Goal: Task Accomplishment & Management: Manage account settings

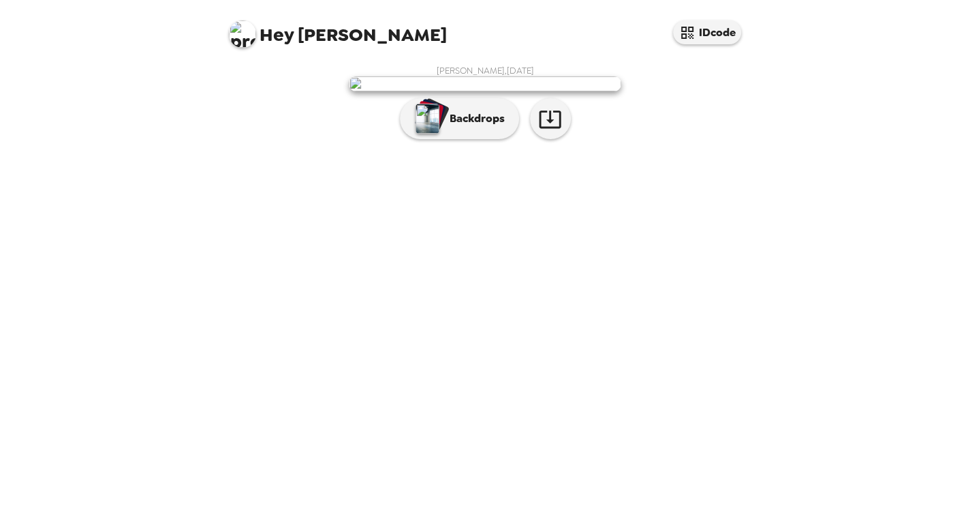
click at [444, 127] on p "Backdrops" at bounding box center [474, 118] width 62 height 16
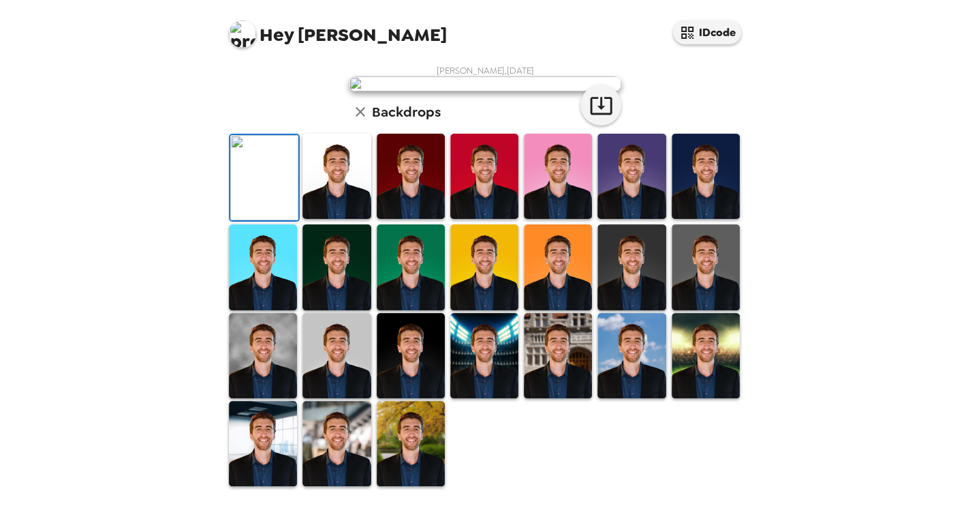
scroll to position [136, 0]
drag, startPoint x: 256, startPoint y: 365, endPoint x: 264, endPoint y: 361, distance: 8.9
click at [256, 220] on img at bounding box center [264, 177] width 68 height 85
click at [314, 219] on img at bounding box center [337, 176] width 68 height 85
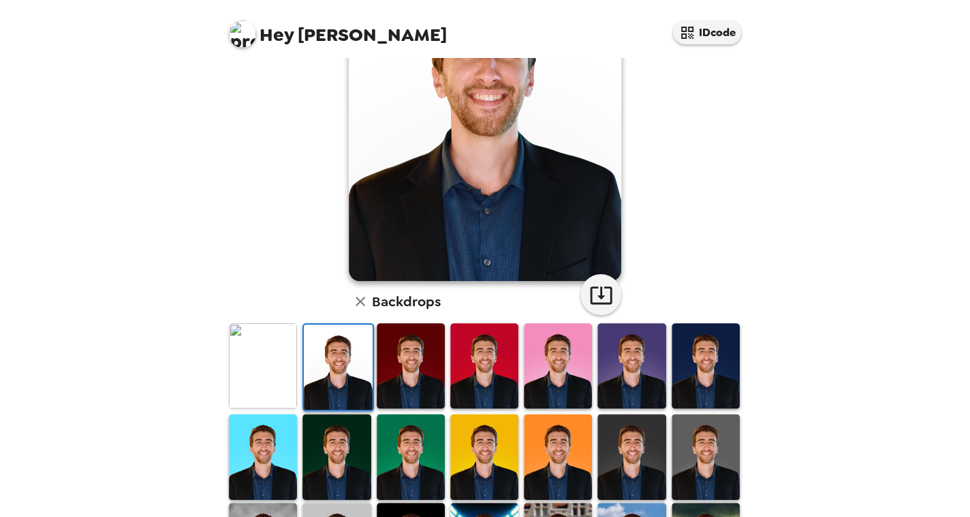
scroll to position [0, 0]
click at [410, 393] on img at bounding box center [411, 365] width 68 height 85
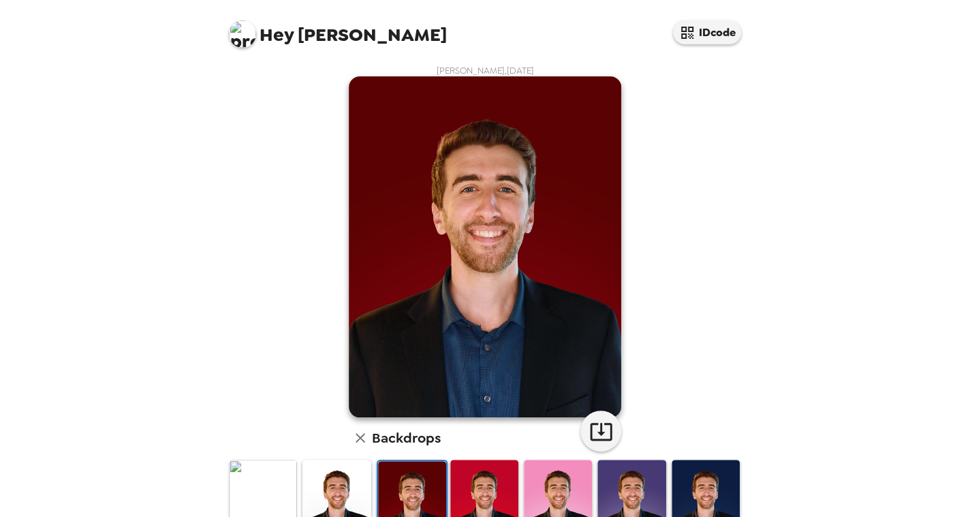
scroll to position [136, 0]
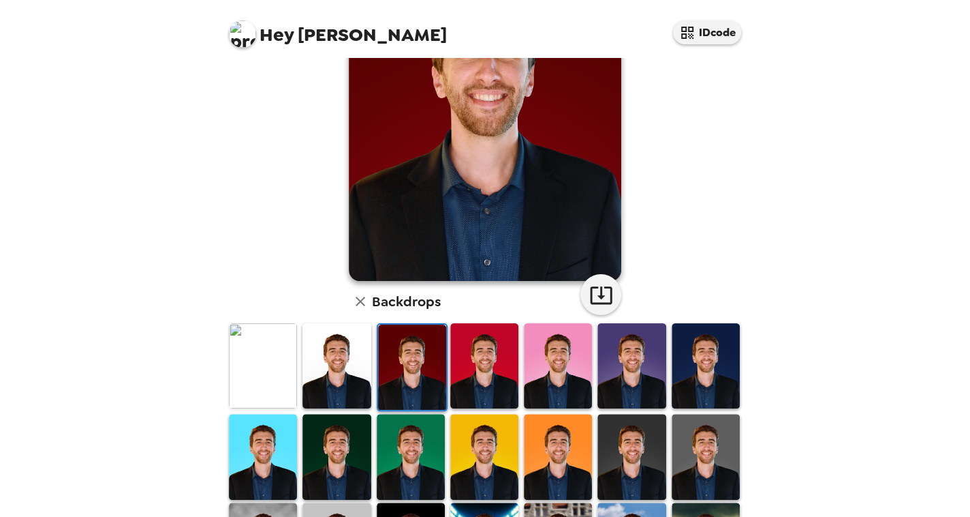
click at [639, 388] on img at bounding box center [632, 365] width 68 height 85
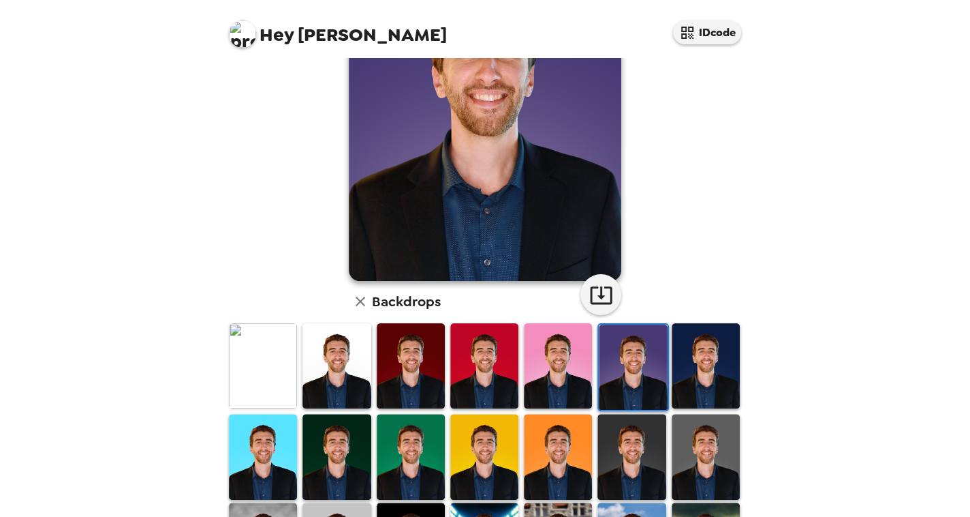
click at [285, 458] on img at bounding box center [263, 456] width 68 height 85
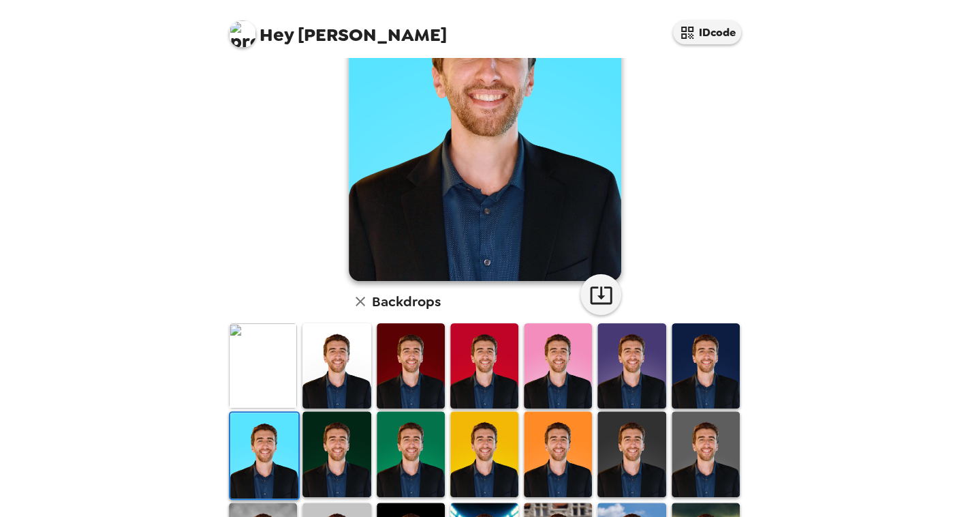
scroll to position [204, 0]
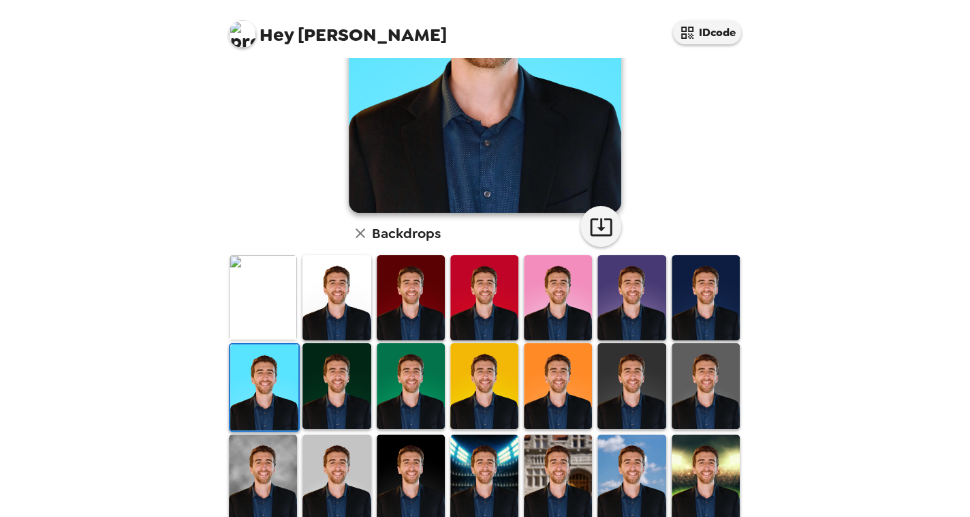
click at [350, 388] on img at bounding box center [337, 385] width 68 height 85
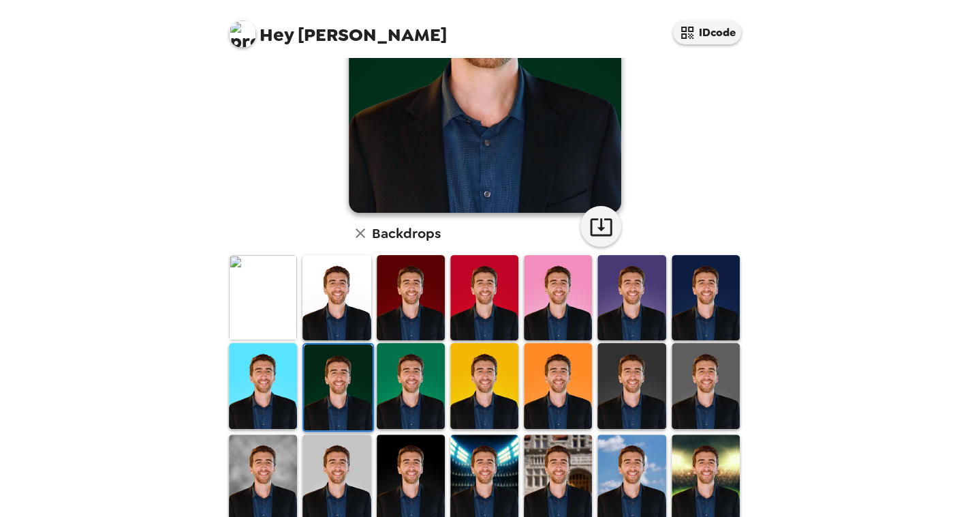
click at [436, 393] on img at bounding box center [411, 385] width 68 height 85
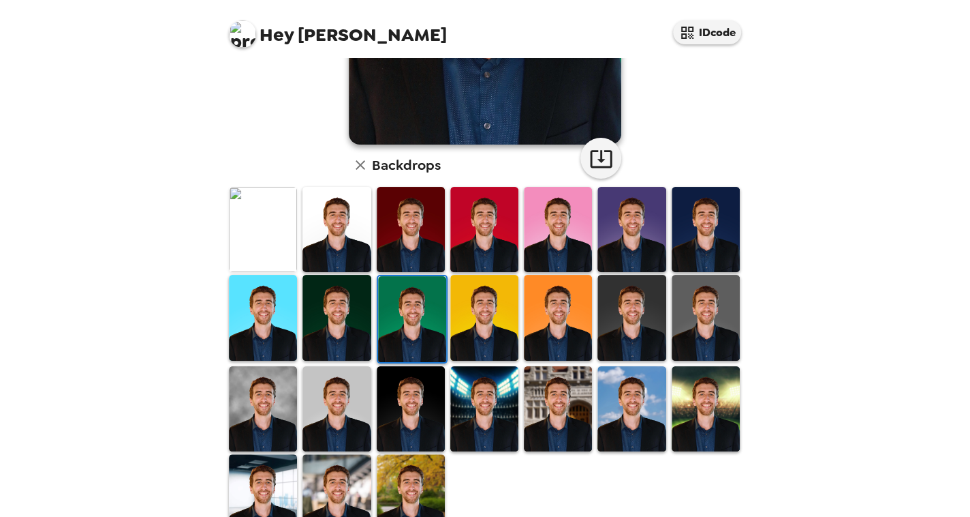
click at [483, 409] on img at bounding box center [484, 408] width 68 height 85
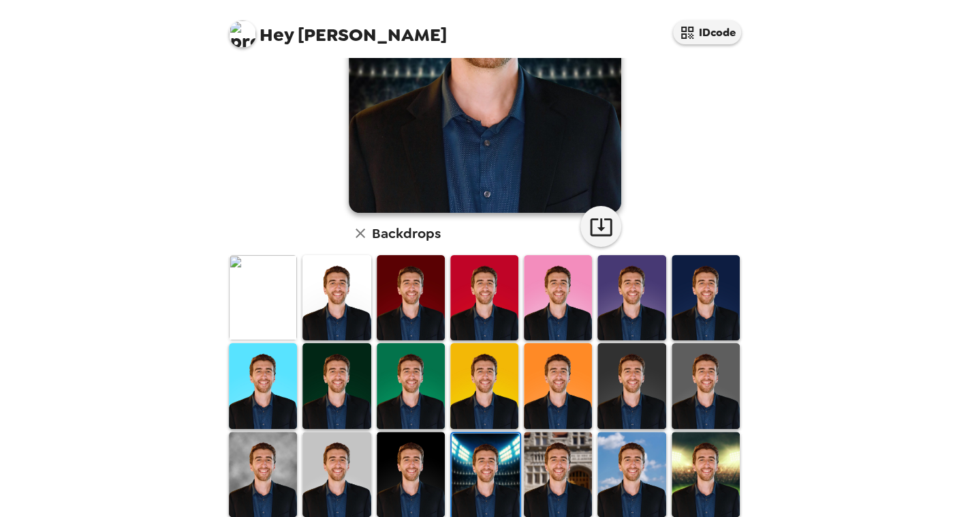
scroll to position [309, 0]
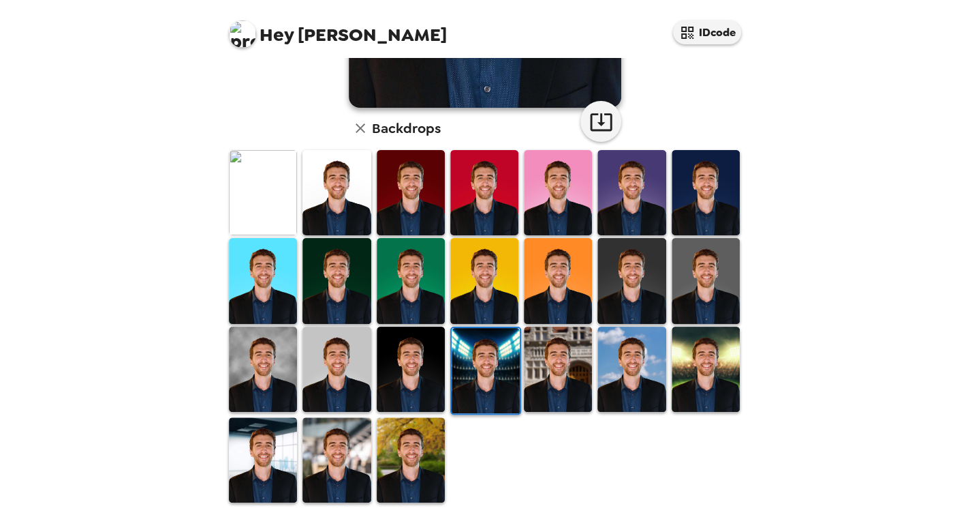
click at [555, 375] on img at bounding box center [558, 368] width 68 height 85
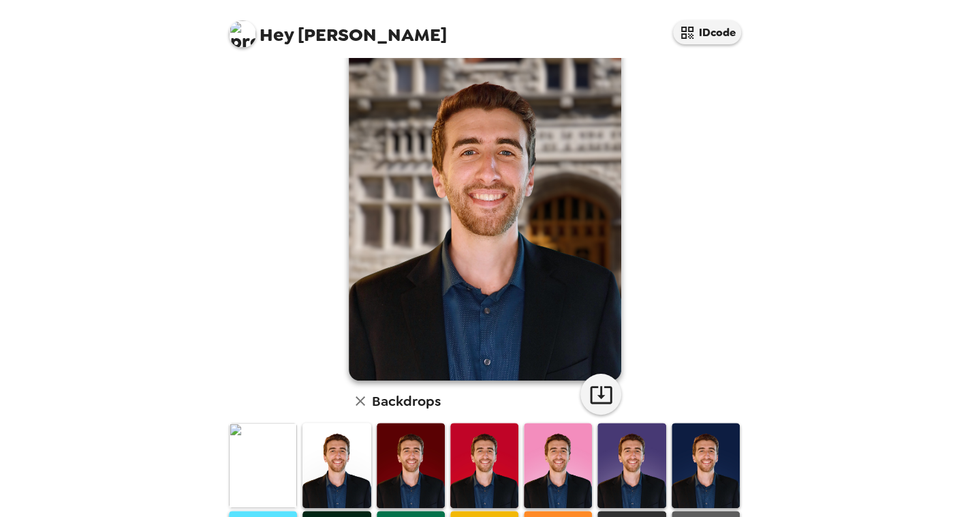
scroll to position [0, 0]
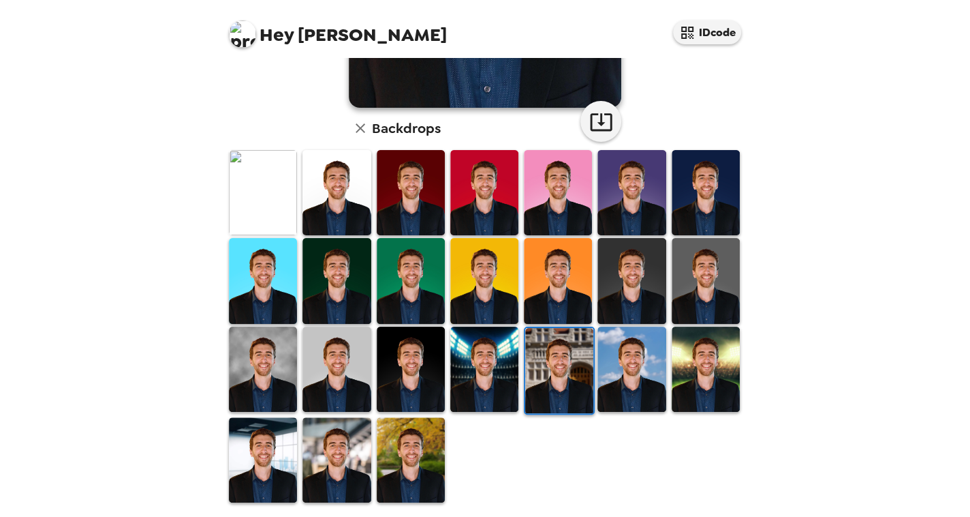
click at [598, 367] on img at bounding box center [632, 368] width 68 height 85
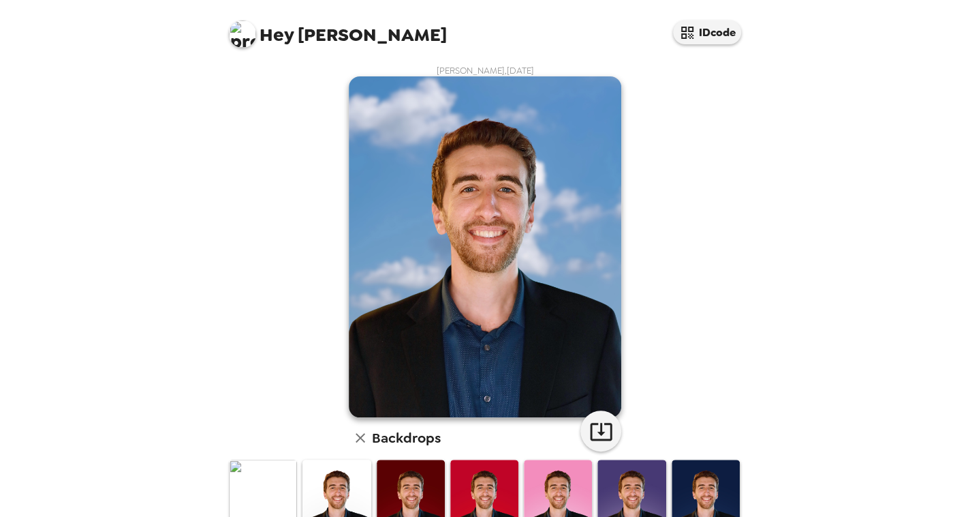
scroll to position [273, 0]
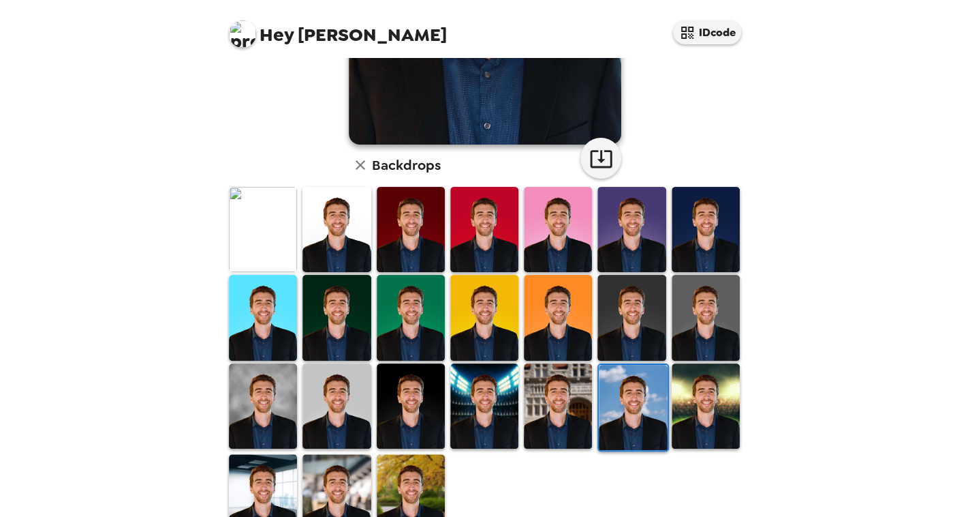
click at [688, 411] on img at bounding box center [706, 405] width 68 height 85
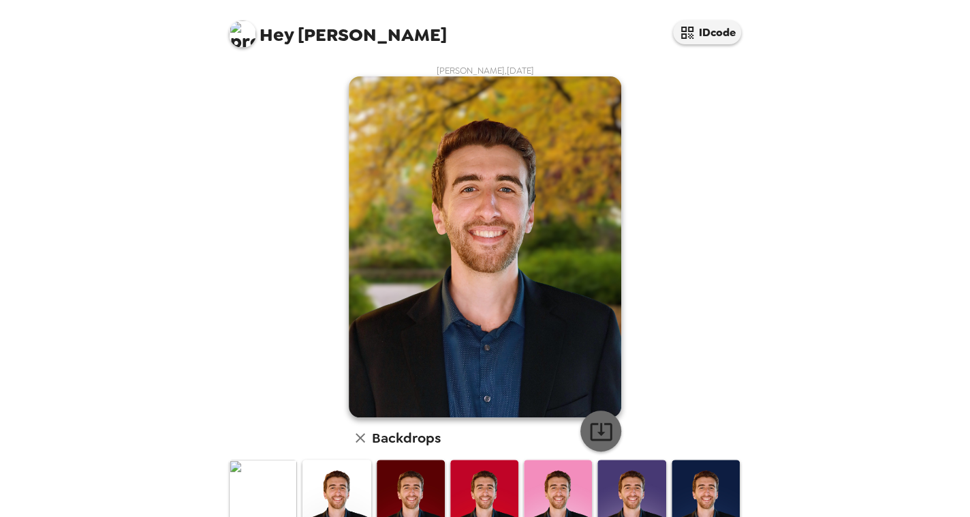
click at [590, 431] on icon "button" at bounding box center [602, 431] width 24 height 24
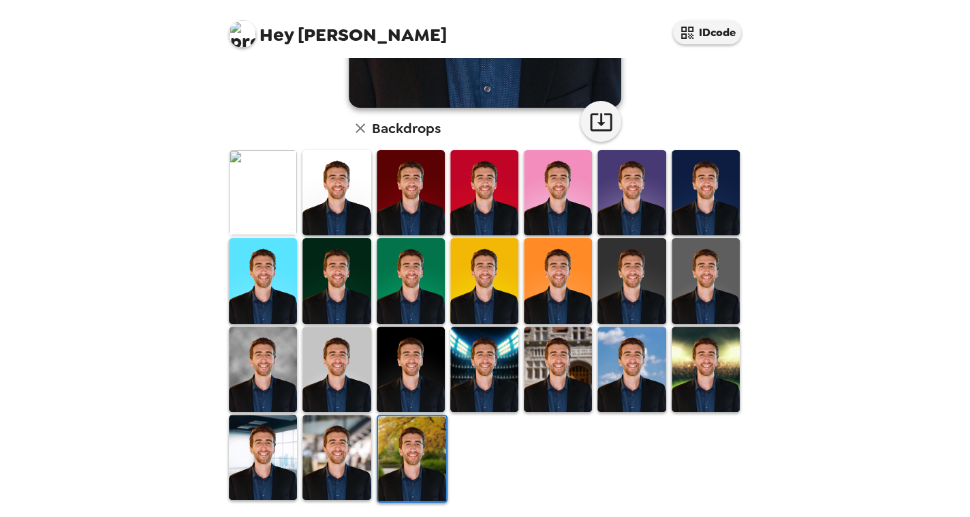
click at [346, 451] on img at bounding box center [337, 456] width 68 height 85
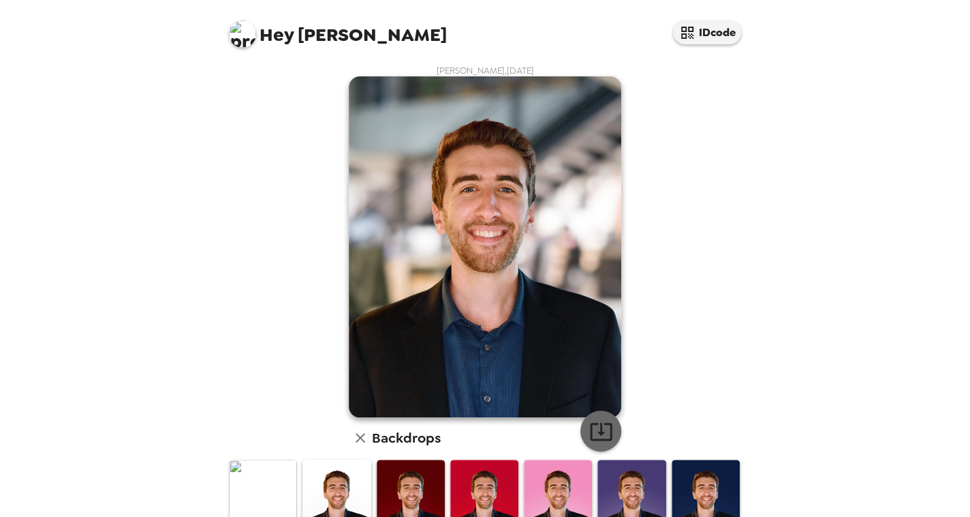
click at [594, 427] on icon "button" at bounding box center [602, 431] width 24 height 24
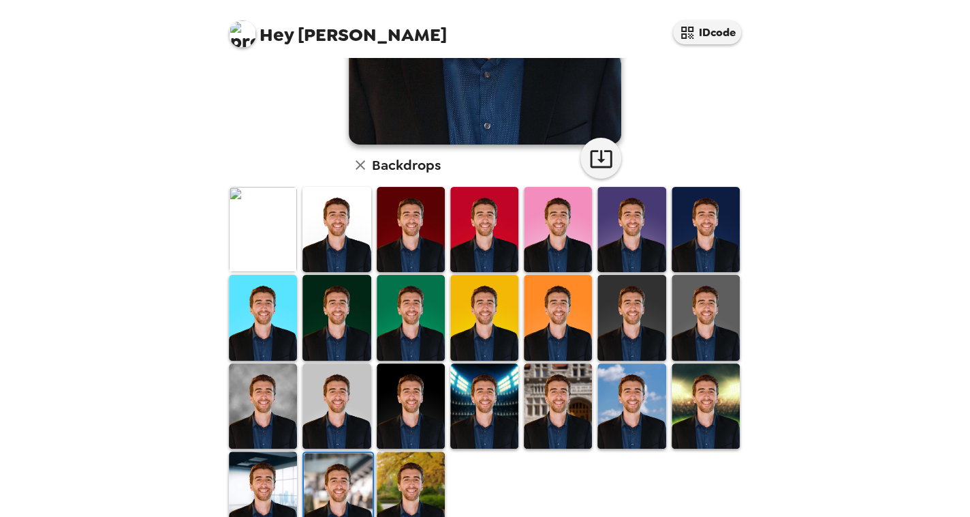
click at [214, 211] on div "[PERSON_NAME] , [DATE] Backdrops" at bounding box center [485, 166] width 545 height 762
click at [234, 226] on img at bounding box center [263, 229] width 68 height 85
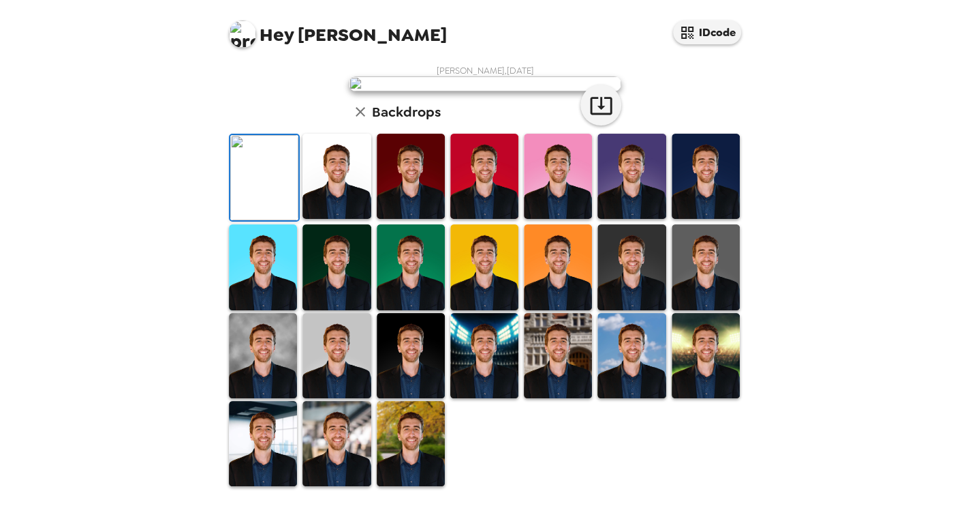
scroll to position [0, 0]
click at [600, 117] on icon "button" at bounding box center [602, 105] width 24 height 24
click at [425, 219] on img at bounding box center [411, 176] width 68 height 85
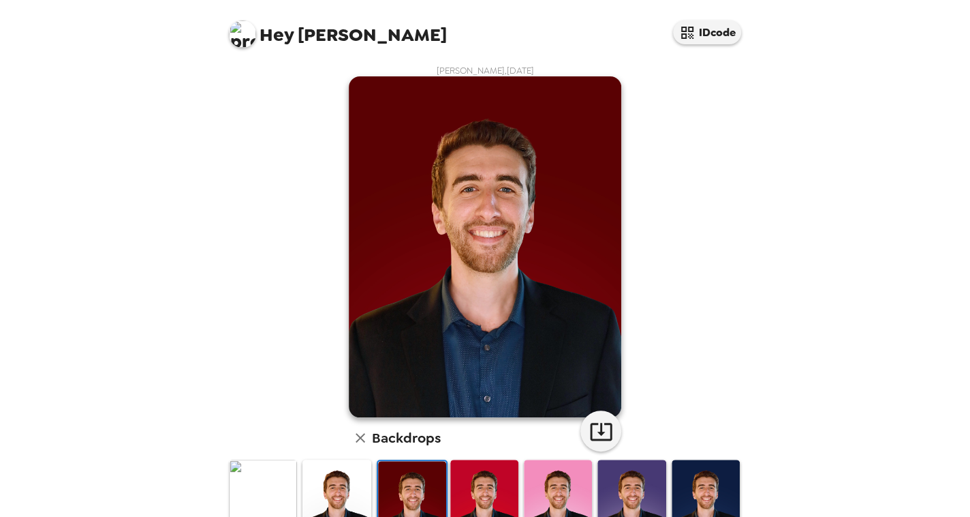
scroll to position [136, 0]
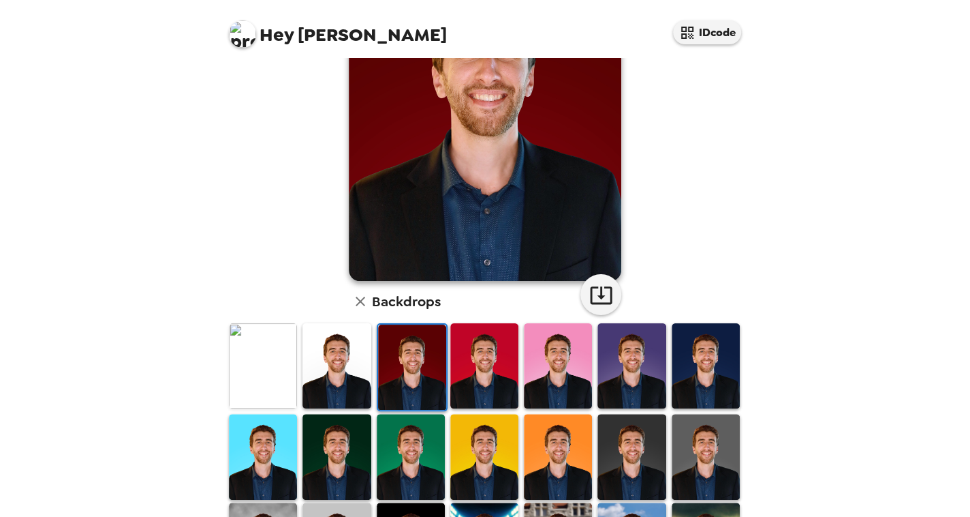
click at [474, 381] on img at bounding box center [484, 365] width 68 height 85
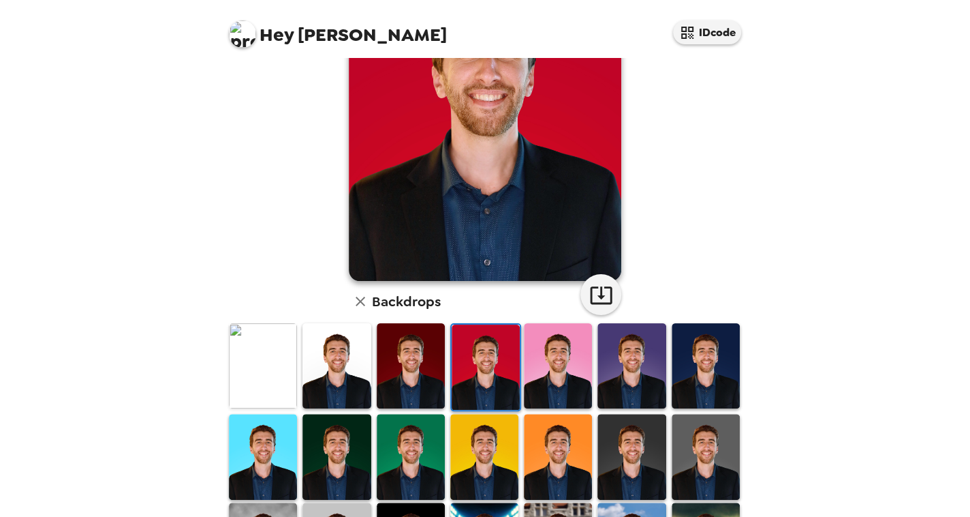
click at [255, 300] on div "[PERSON_NAME] , [DATE] Backdrops" at bounding box center [485, 302] width 518 height 748
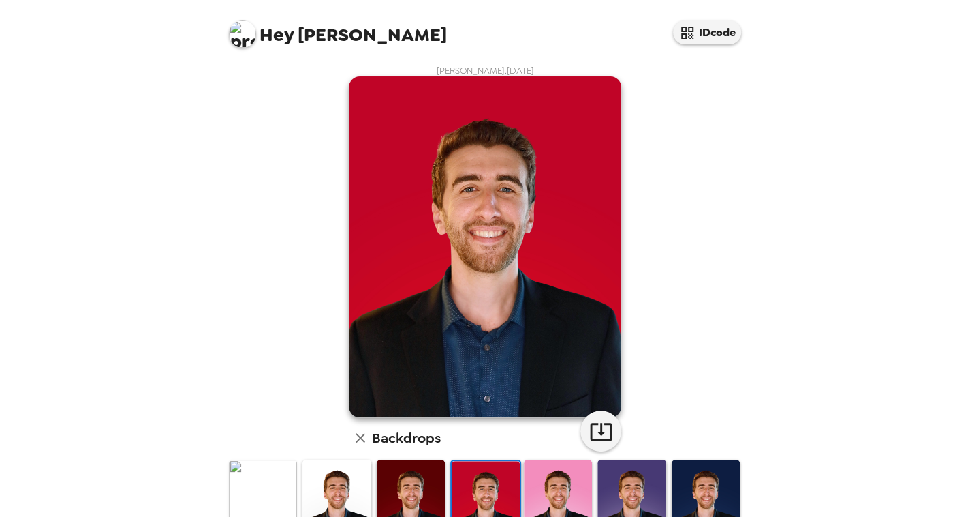
scroll to position [68, 0]
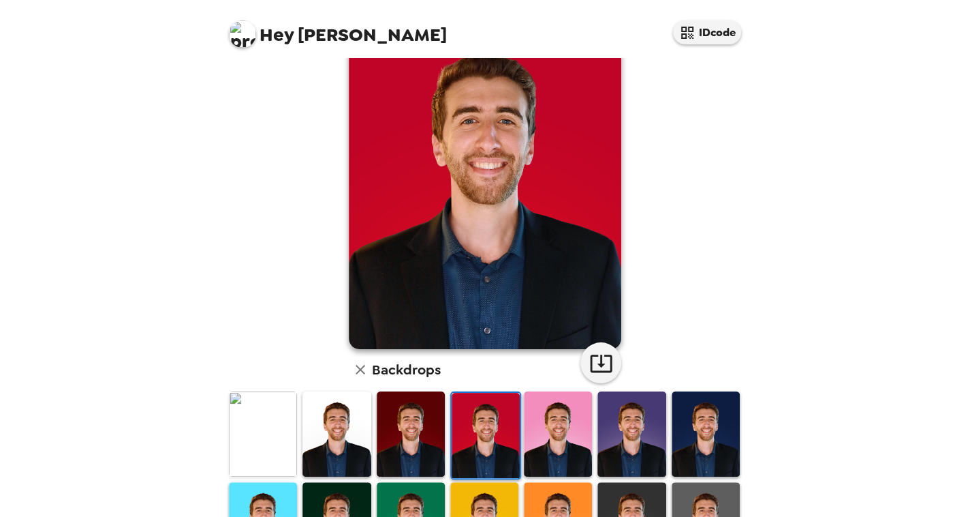
click at [262, 437] on img at bounding box center [263, 433] width 68 height 85
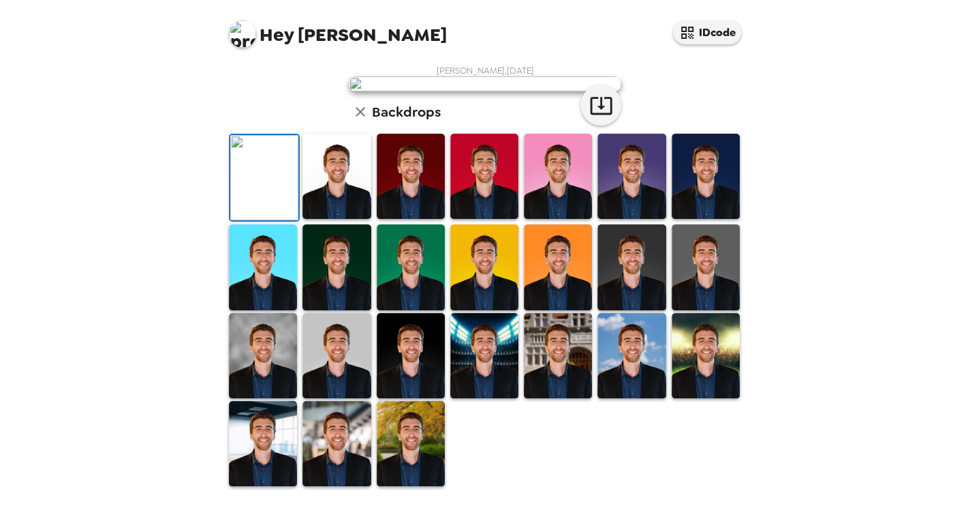
click at [339, 219] on img at bounding box center [337, 176] width 68 height 85
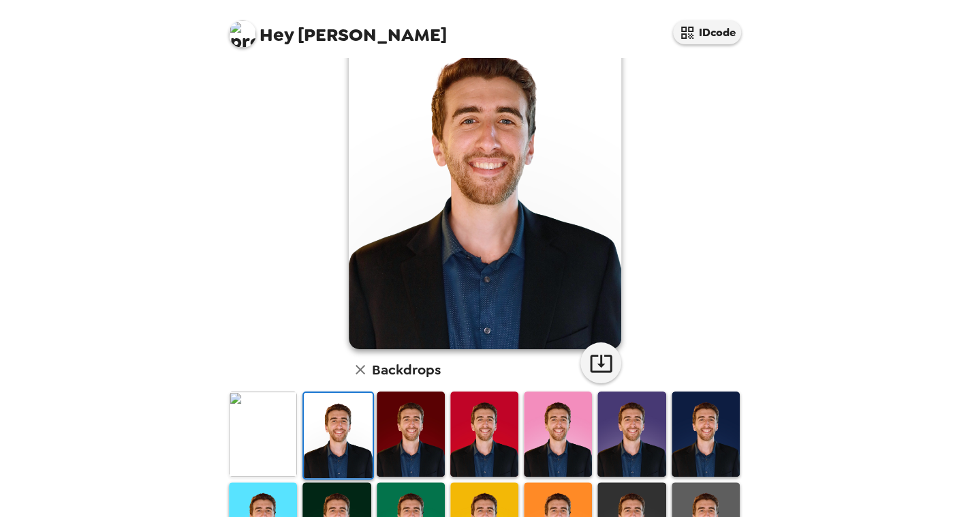
click at [467, 445] on img at bounding box center [484, 433] width 68 height 85
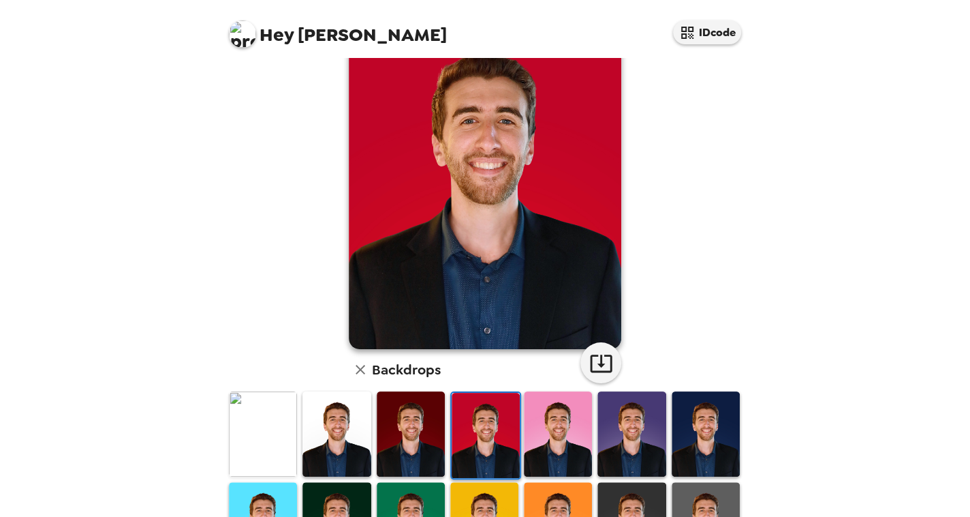
click at [550, 441] on img at bounding box center [558, 433] width 68 height 85
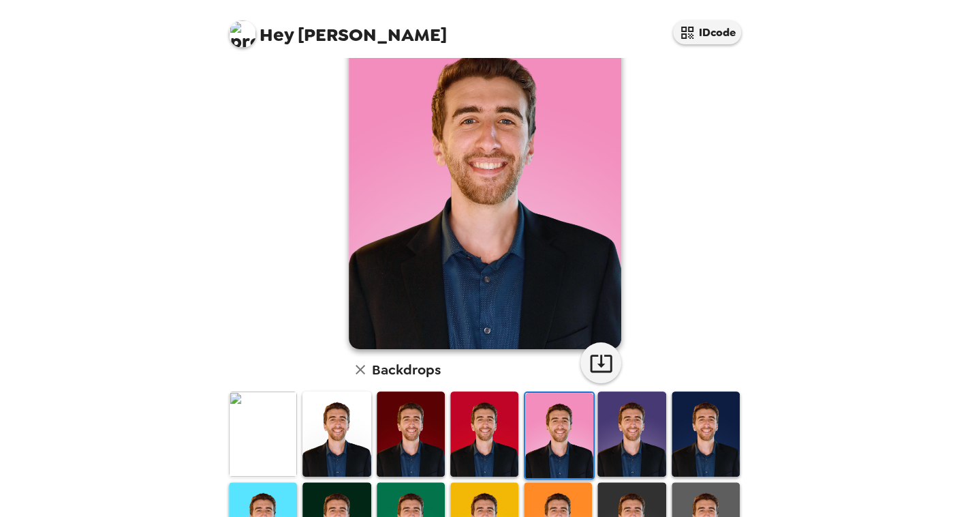
click at [639, 442] on img at bounding box center [632, 433] width 68 height 85
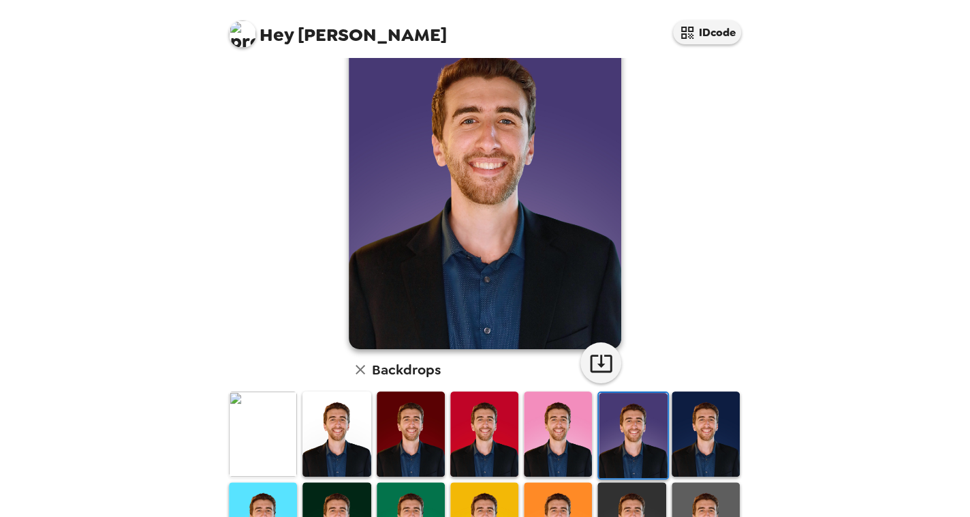
click at [699, 451] on img at bounding box center [706, 433] width 68 height 85
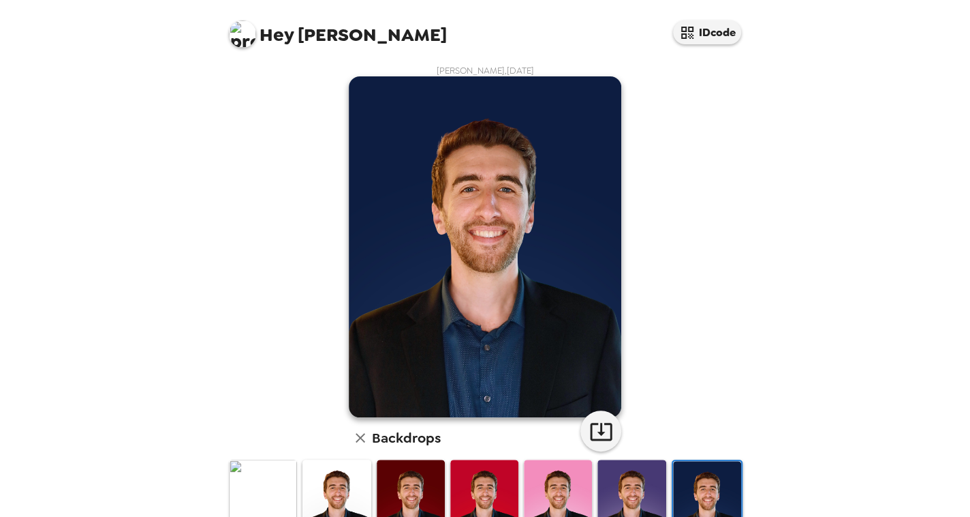
scroll to position [136, 0]
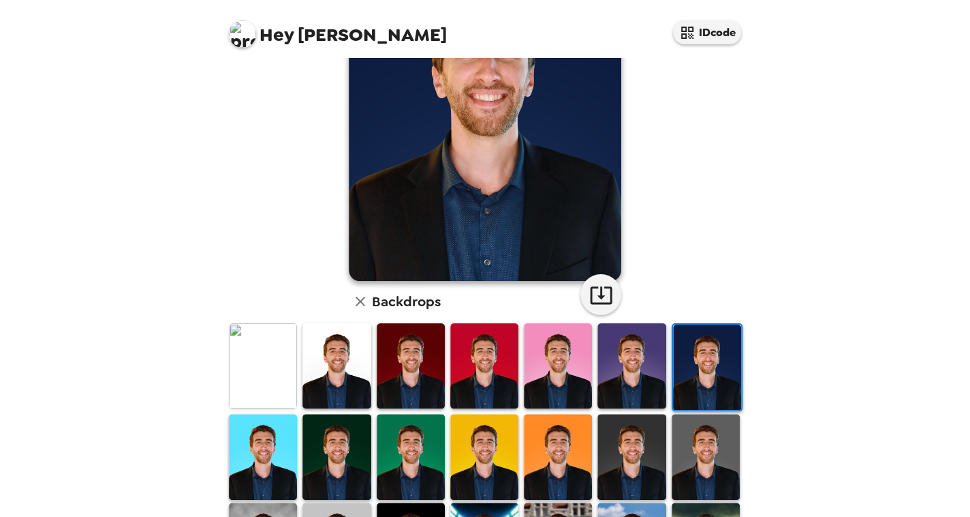
click at [269, 480] on img at bounding box center [263, 456] width 68 height 85
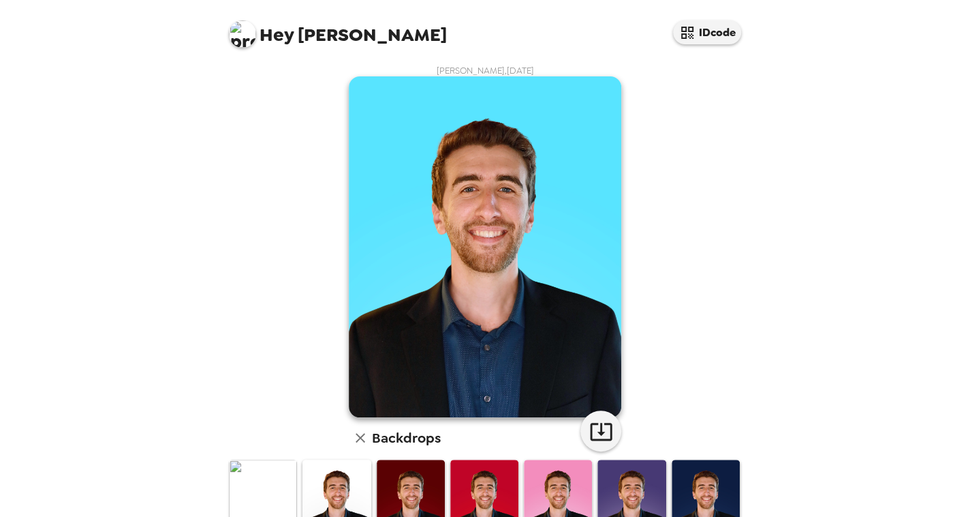
scroll to position [68, 0]
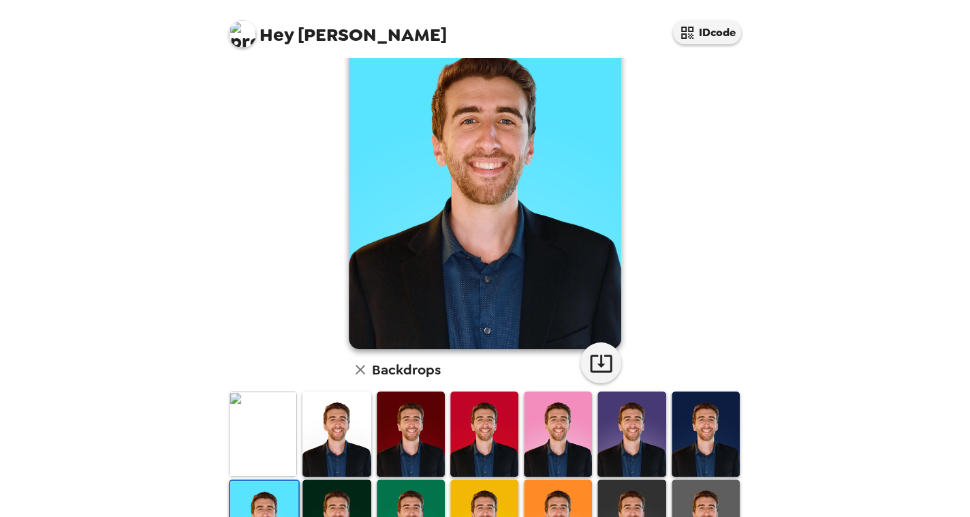
click at [326, 506] on img at bounding box center [337, 521] width 68 height 85
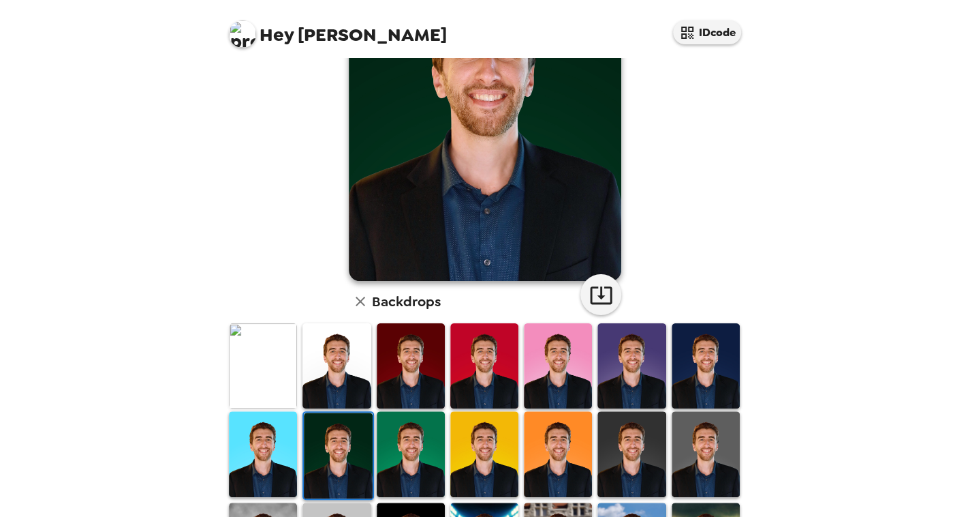
scroll to position [204, 0]
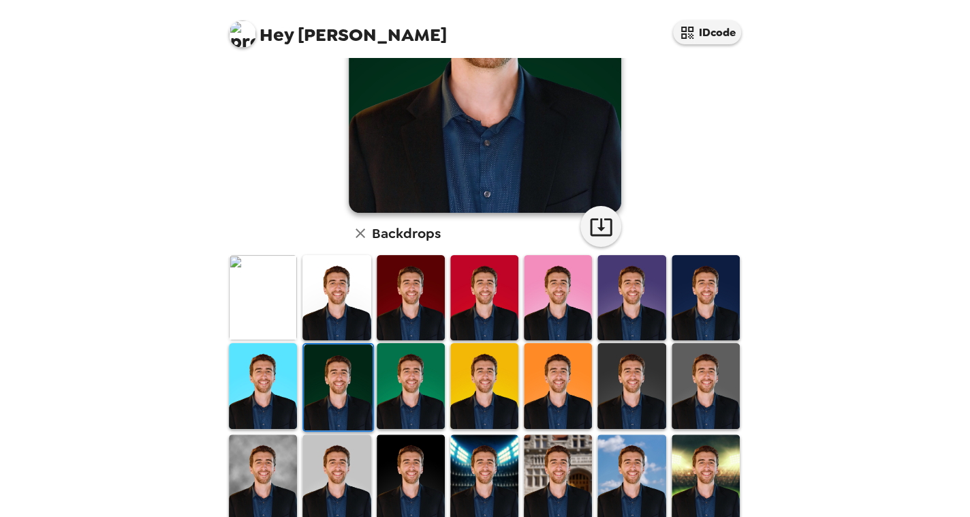
click at [436, 404] on img at bounding box center [411, 385] width 68 height 85
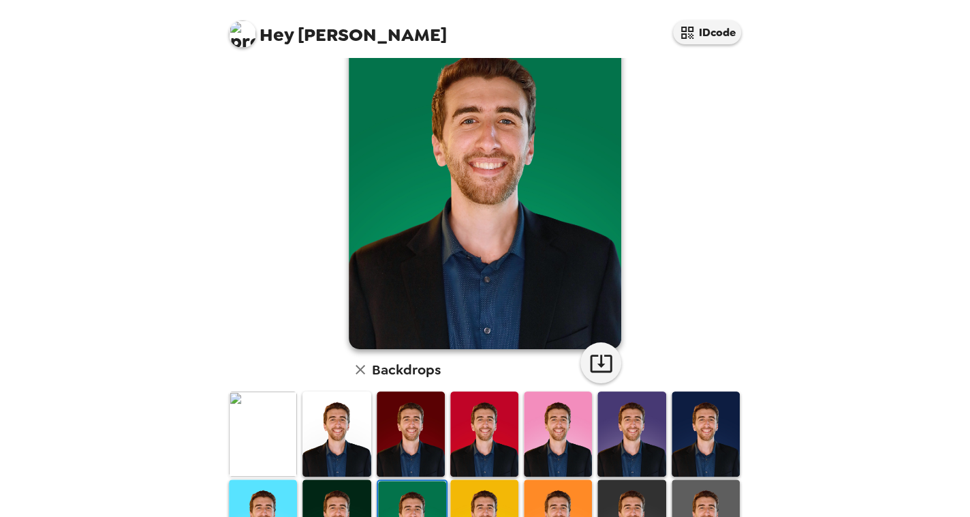
scroll to position [0, 0]
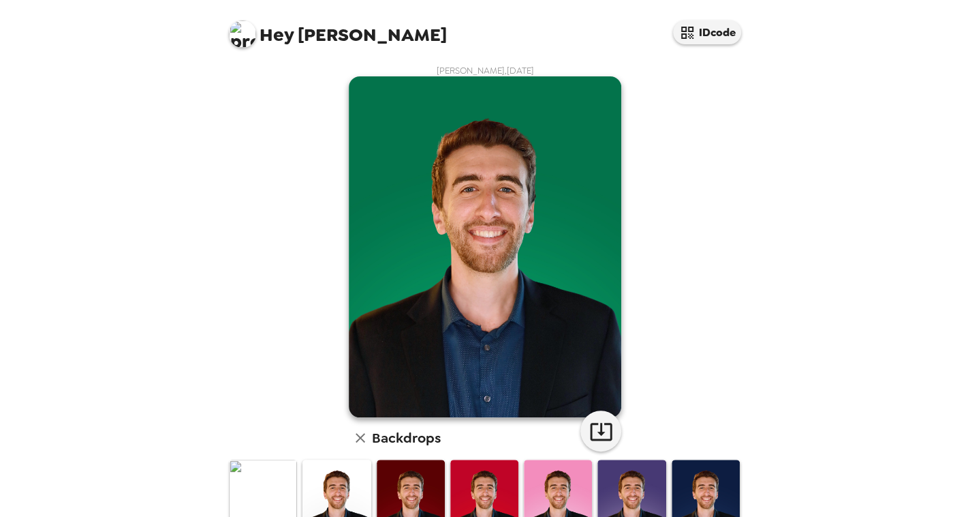
click at [577, 441] on div "Backdrops" at bounding box center [485, 437] width 273 height 27
click at [582, 432] on button "button" at bounding box center [601, 430] width 41 height 41
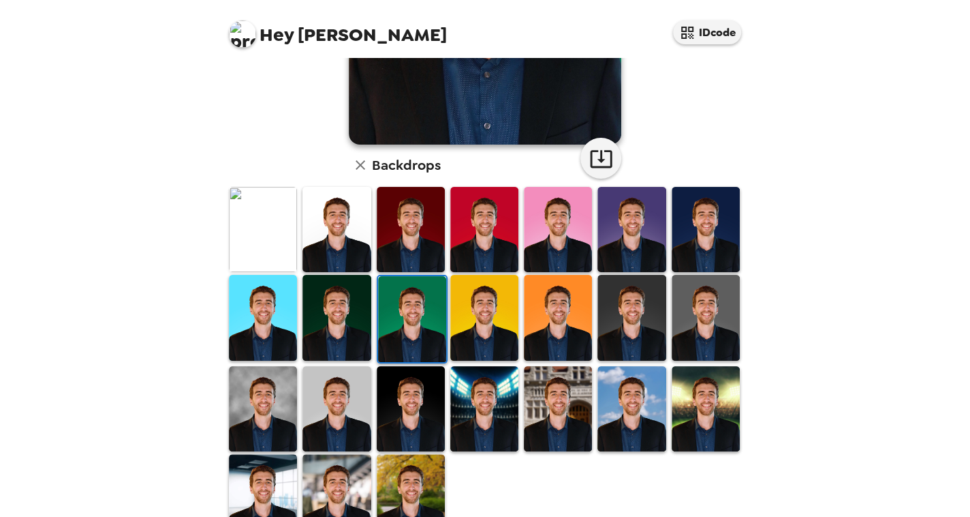
scroll to position [309, 0]
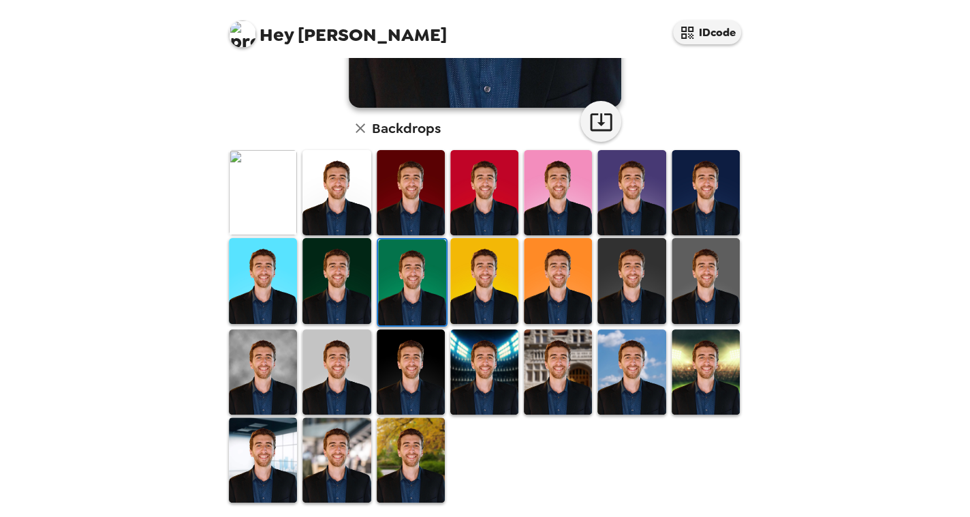
click at [569, 286] on img at bounding box center [558, 280] width 68 height 85
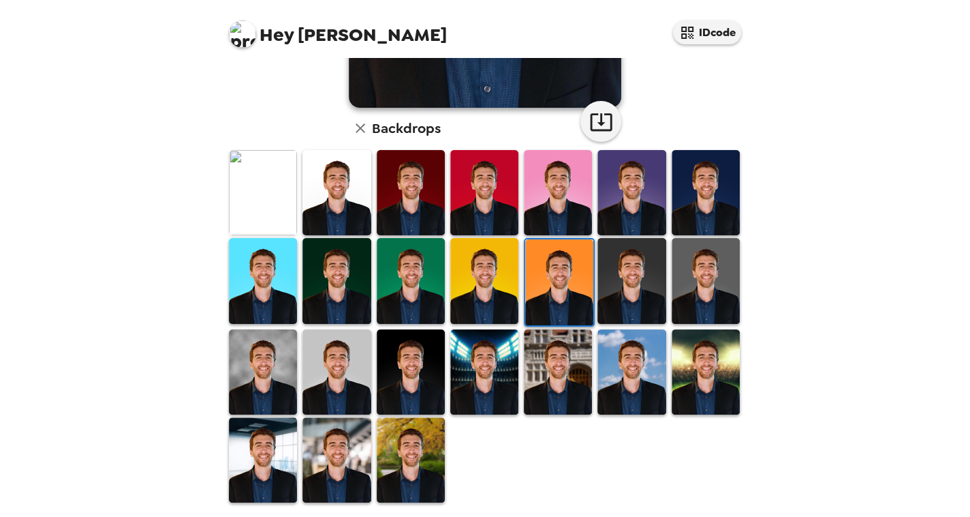
click at [630, 291] on img at bounding box center [632, 280] width 68 height 85
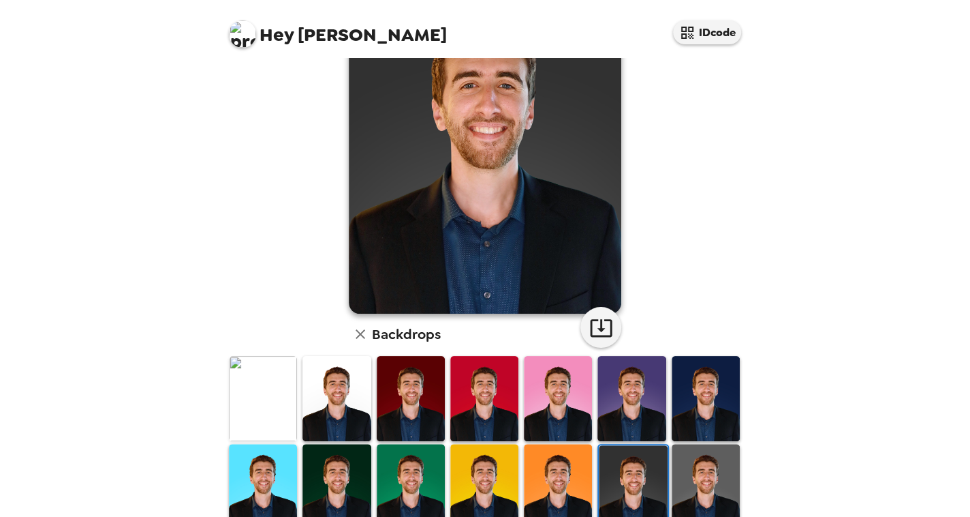
scroll to position [0, 0]
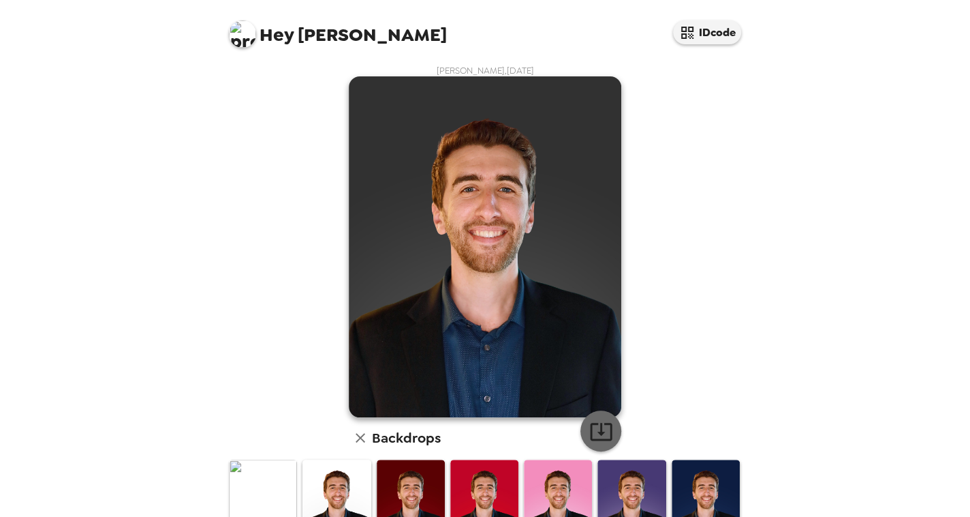
click at [611, 431] on button "button" at bounding box center [601, 430] width 41 height 41
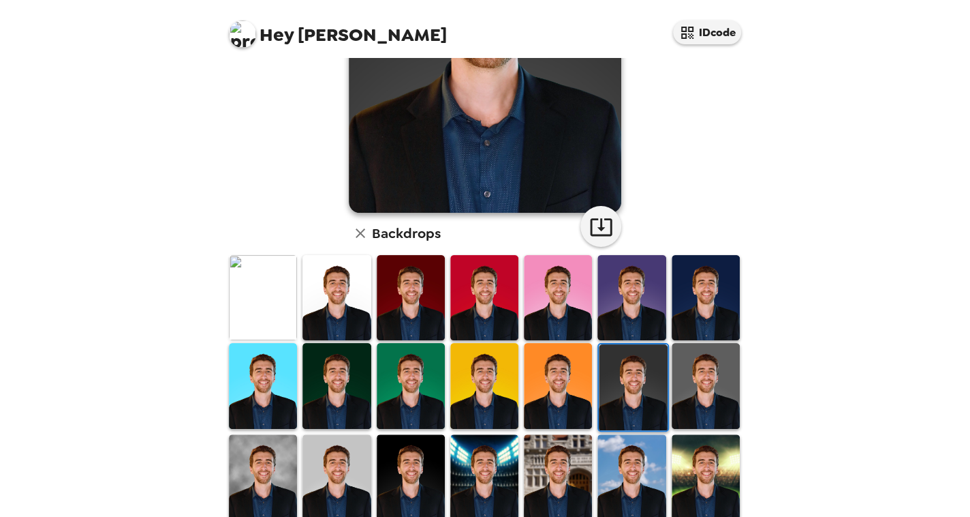
click at [692, 384] on img at bounding box center [706, 385] width 68 height 85
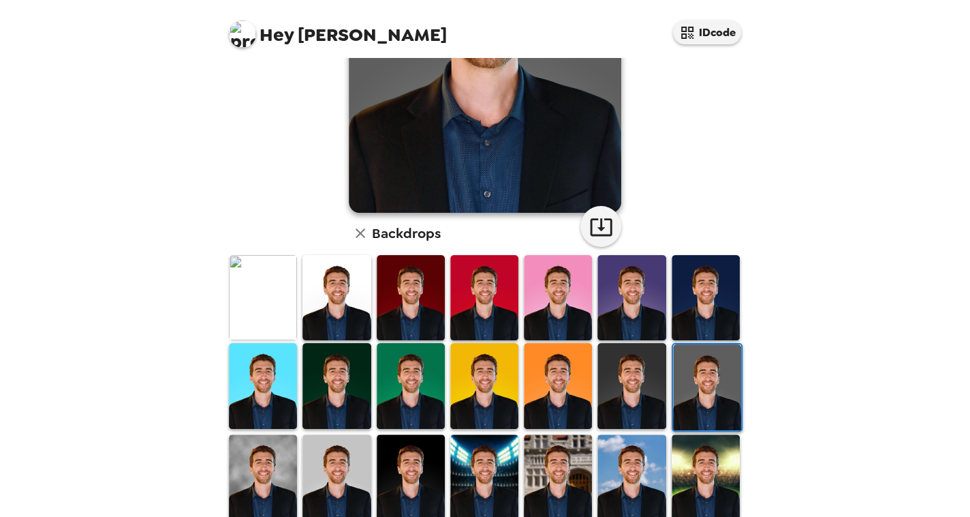
click at [632, 354] on img at bounding box center [632, 385] width 68 height 85
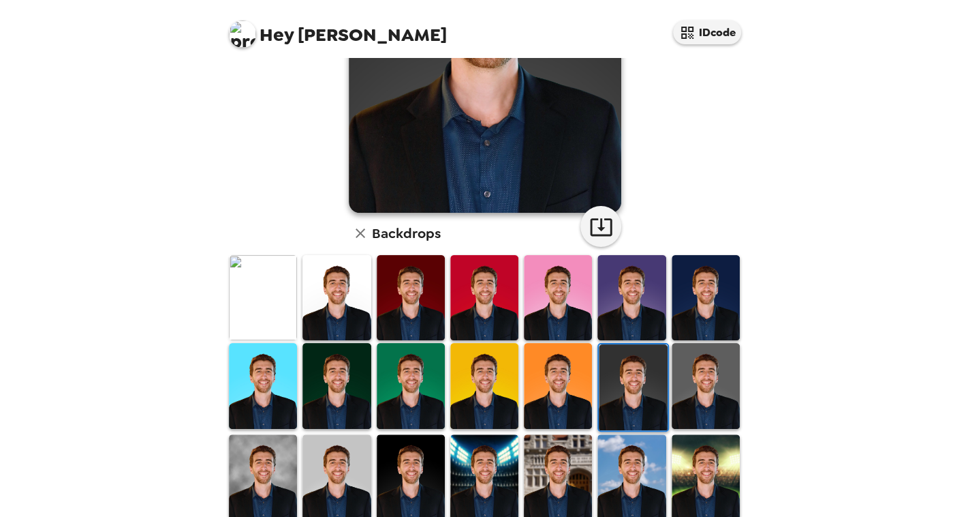
scroll to position [309, 0]
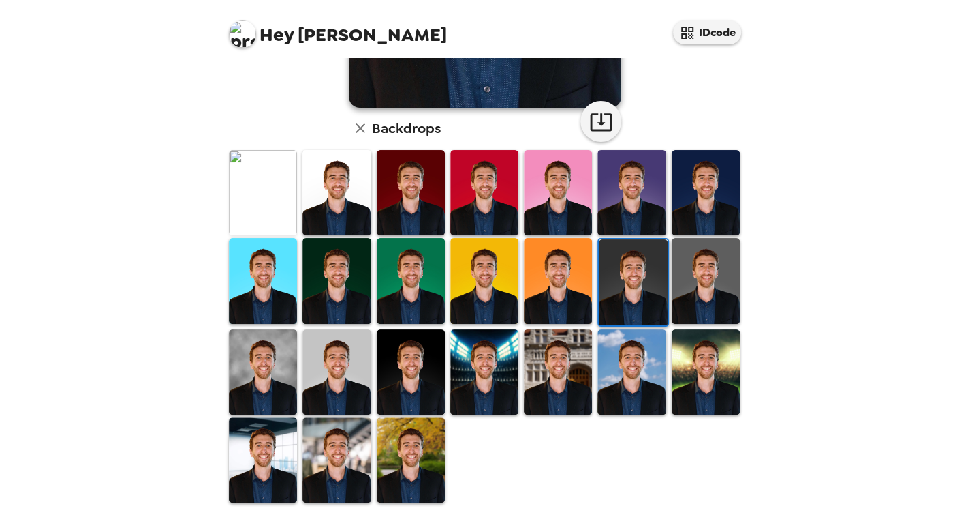
click at [263, 357] on img at bounding box center [263, 371] width 68 height 85
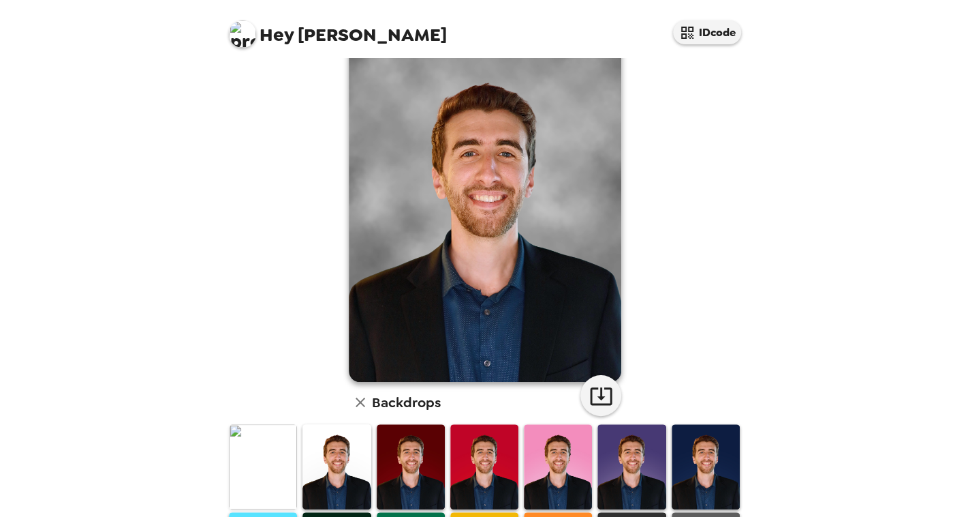
scroll to position [0, 0]
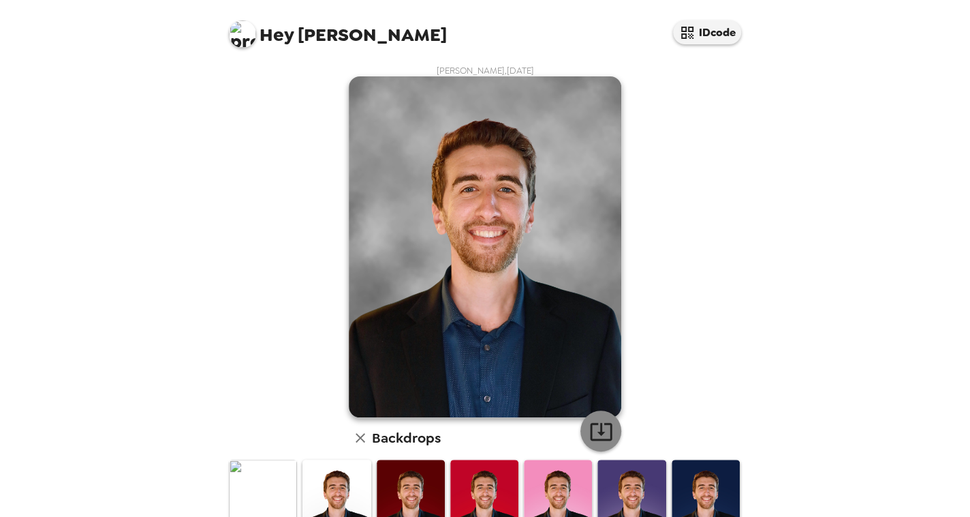
click at [607, 433] on icon "button" at bounding box center [602, 431] width 24 height 24
click at [168, 224] on div "Hey [PERSON_NAME] IDcode [PERSON_NAME] , [DATE] Backdrops" at bounding box center [485, 258] width 970 height 517
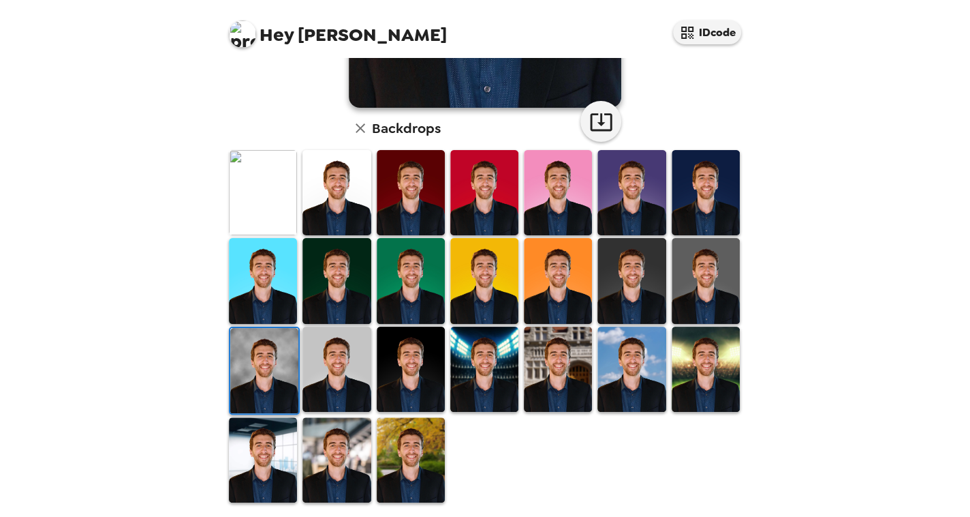
click at [338, 382] on img at bounding box center [337, 368] width 68 height 85
